Goal: Information Seeking & Learning: Learn about a topic

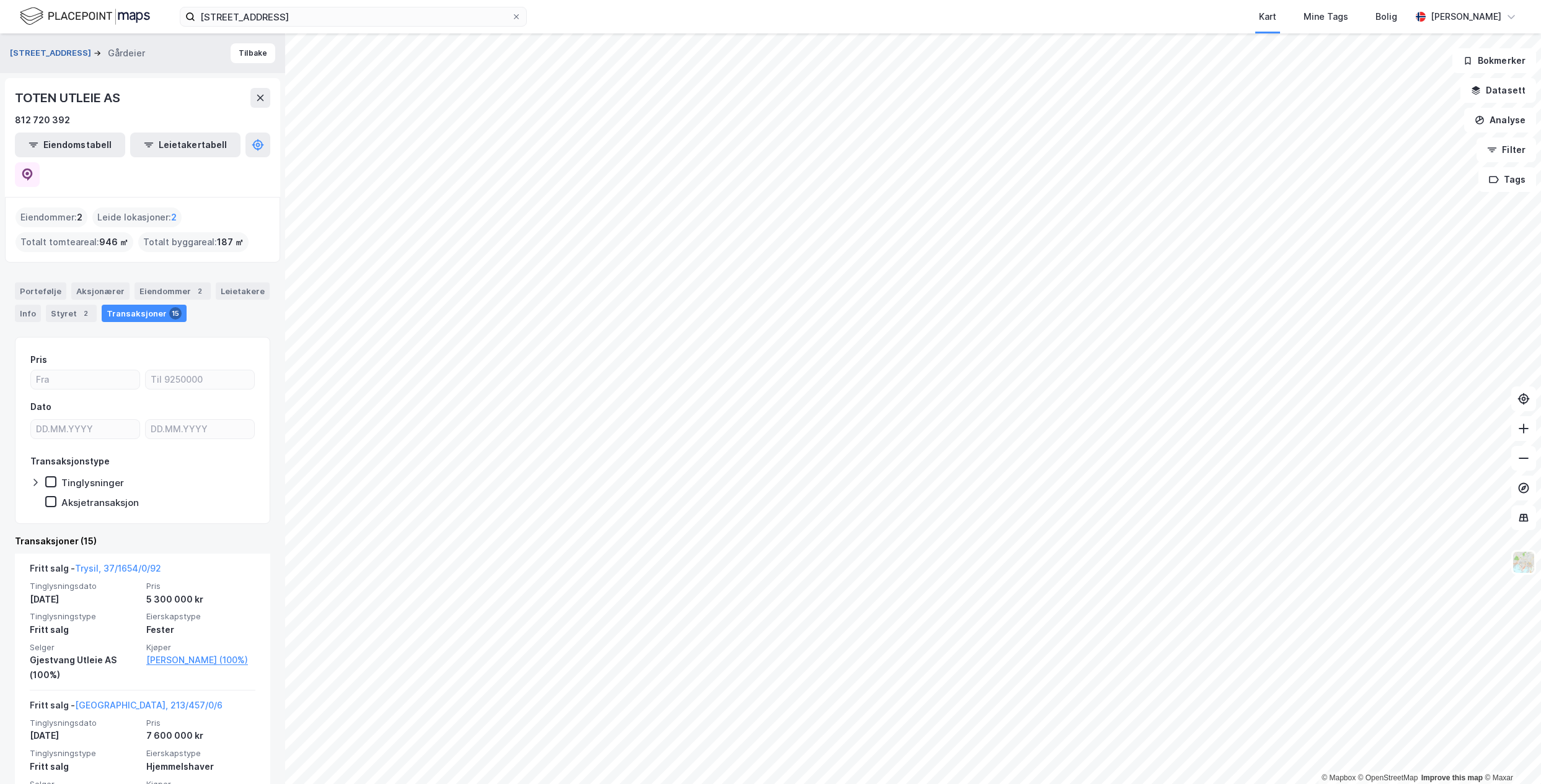
click at [64, 58] on button "[STREET_ADDRESS]" at bounding box center [52, 53] width 84 height 12
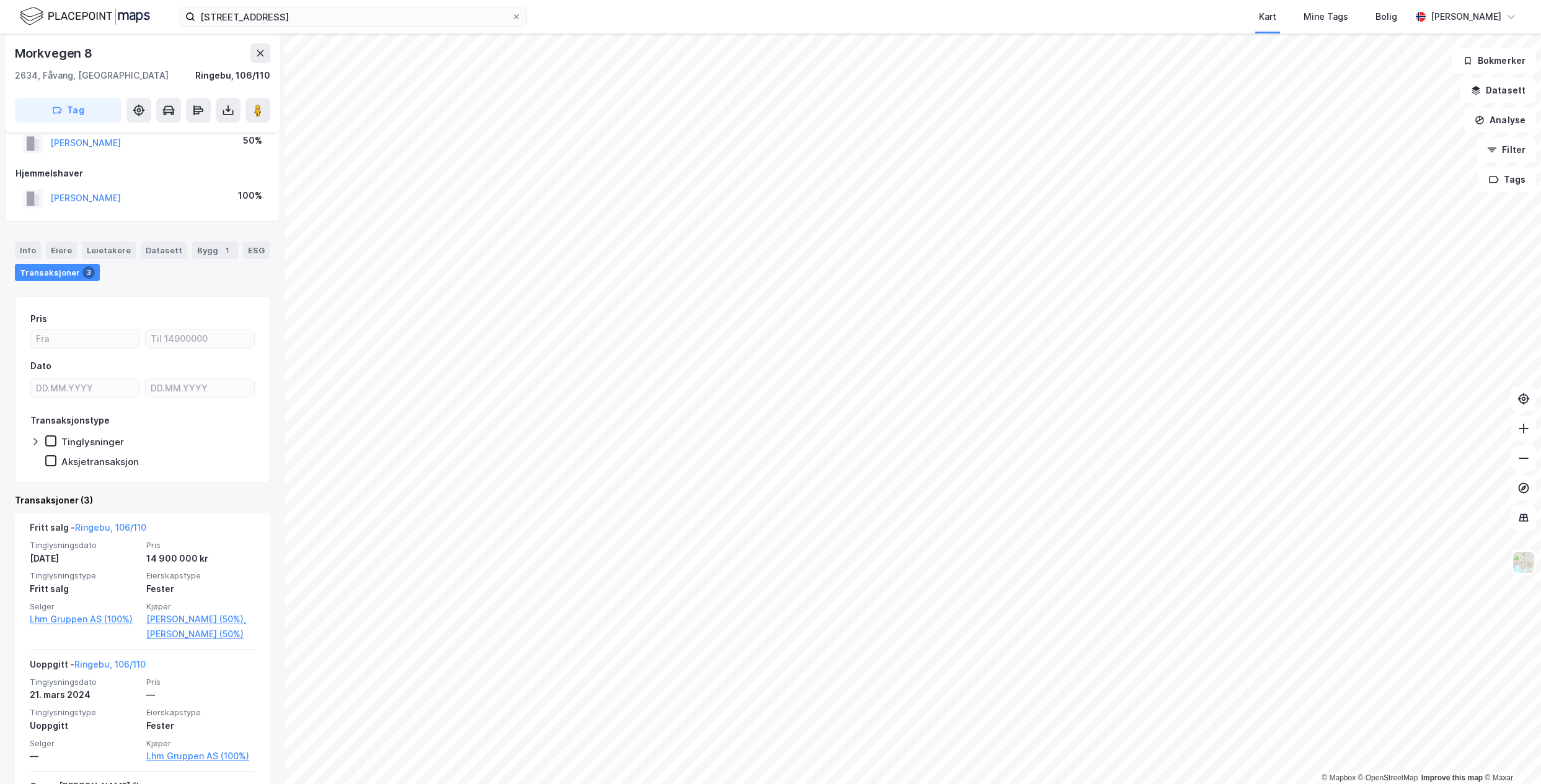
scroll to position [62, 0]
